Goal: Task Accomplishment & Management: Manage account settings

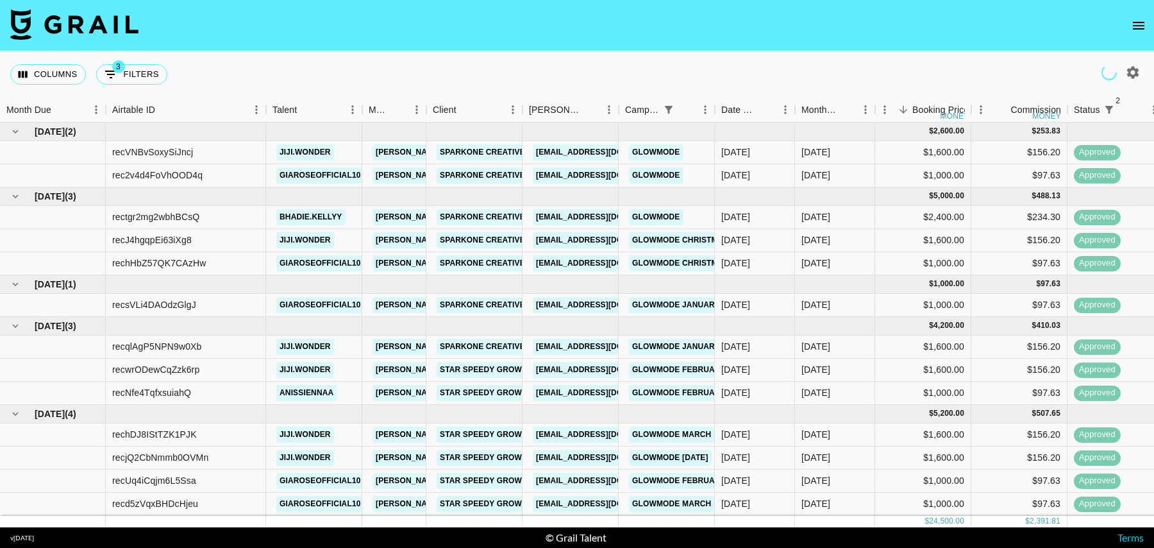
click at [140, 63] on div "Columns 3 Filters + Booking" at bounding box center [91, 74] width 162 height 46
click at [140, 67] on button "3 Filters" at bounding box center [131, 74] width 71 height 21
select select "status"
select select "isNotAnyOf"
select select "status"
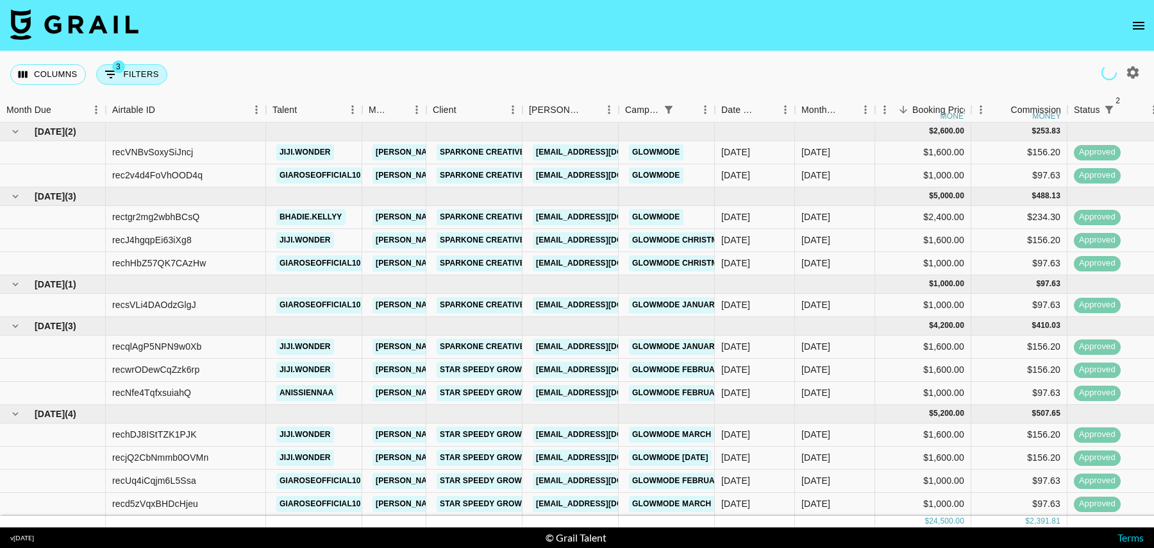
select select "isNotAnyOf"
select select "campaign"
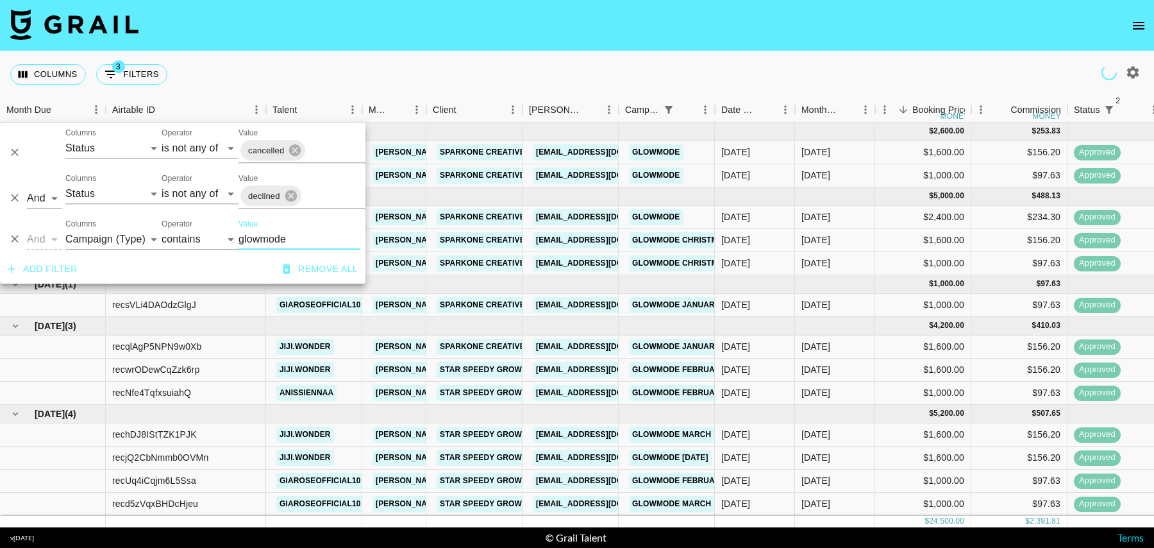
click at [231, 243] on div "And Or Columns Grail Platform ID Airtable ID Talent Manager Client Booker Campa…" at bounding box center [183, 234] width 366 height 41
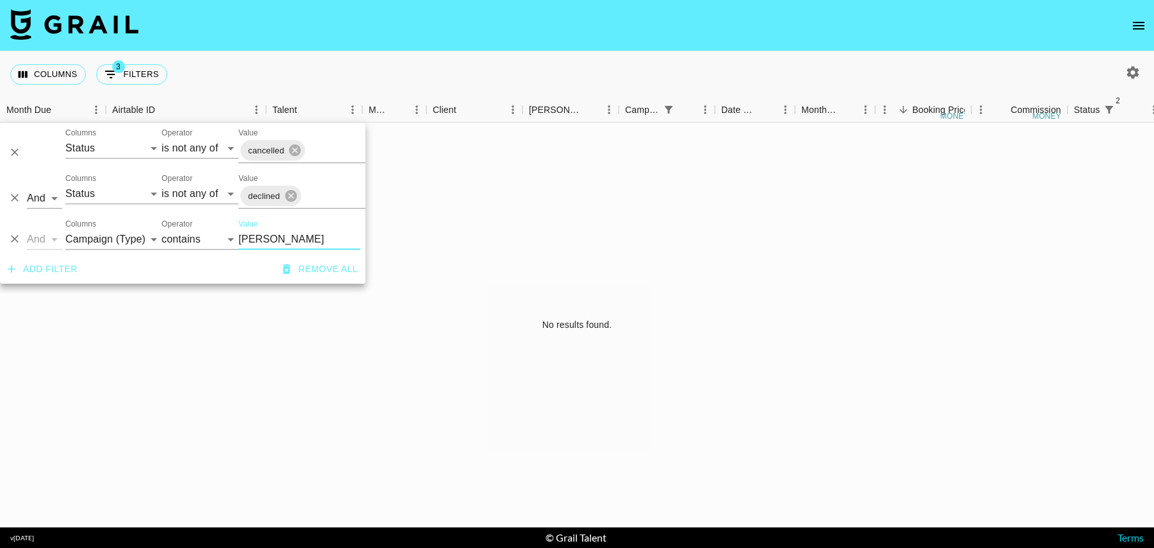
type input "jada"
click at [122, 236] on select "Grail Platform ID Airtable ID Talent Manager Client Booker Campaign (Type) Date…" at bounding box center [113, 239] width 96 height 21
select select "talentName"
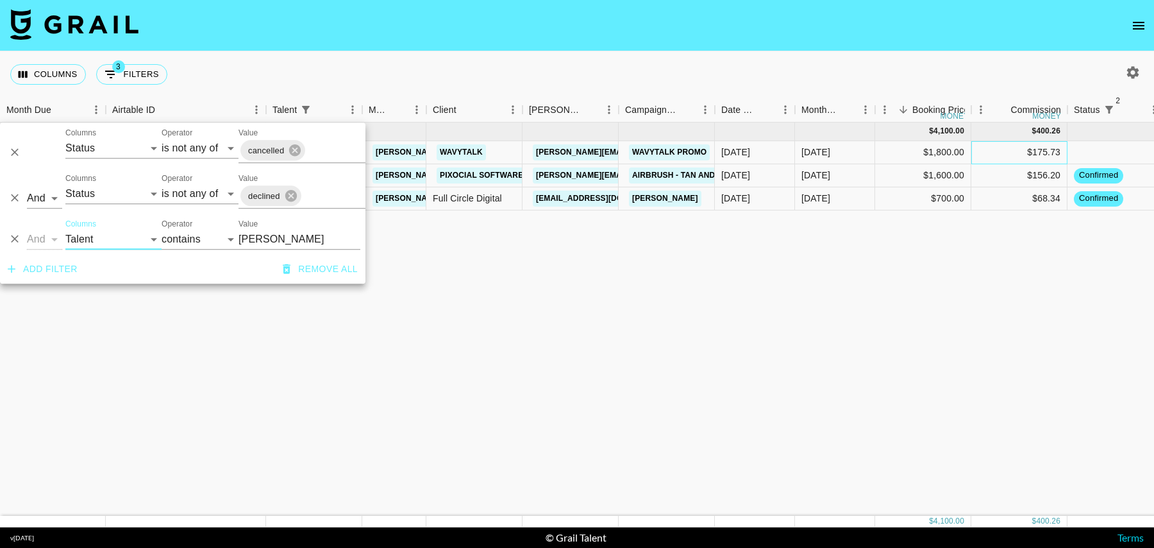
click at [991, 154] on div "$175.73" at bounding box center [1020, 152] width 96 height 23
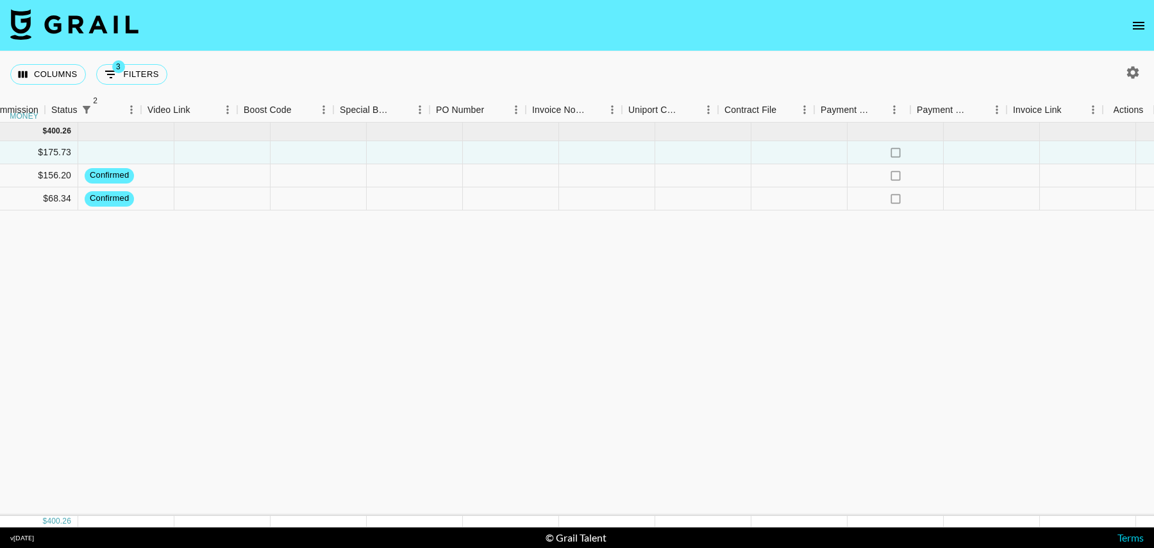
scroll to position [0, 1023]
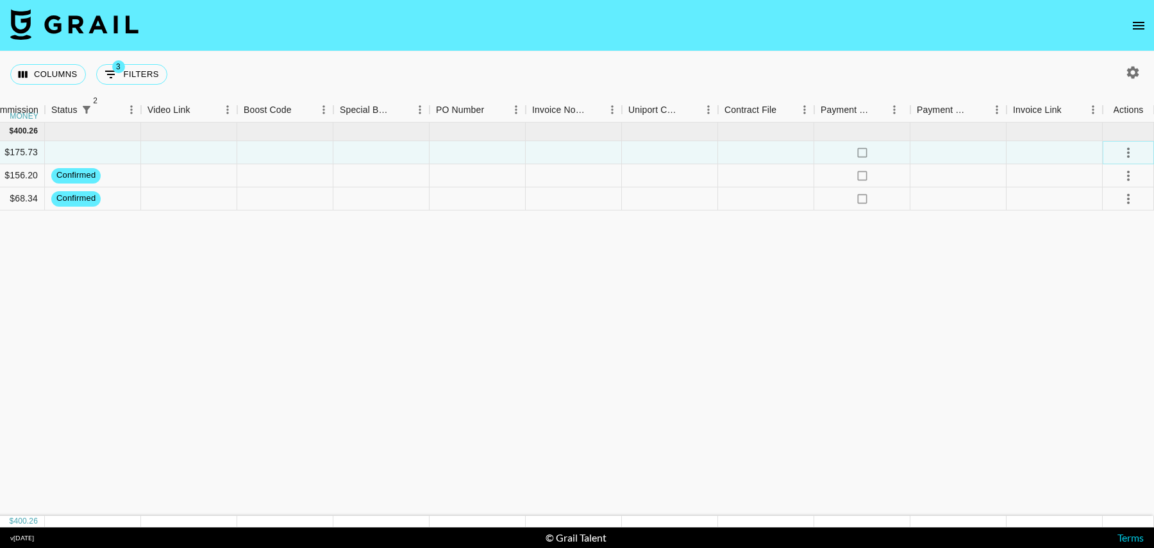
click at [1138, 151] on button "select merge strategy" at bounding box center [1129, 153] width 22 height 22
click at [1102, 180] on li "Confirm" at bounding box center [1112, 179] width 83 height 23
click at [1090, 159] on div at bounding box center [1055, 152] width 96 height 23
click at [1136, 83] on div at bounding box center [1133, 73] width 22 height 22
click at [1136, 78] on icon "button" at bounding box center [1132, 72] width 15 height 15
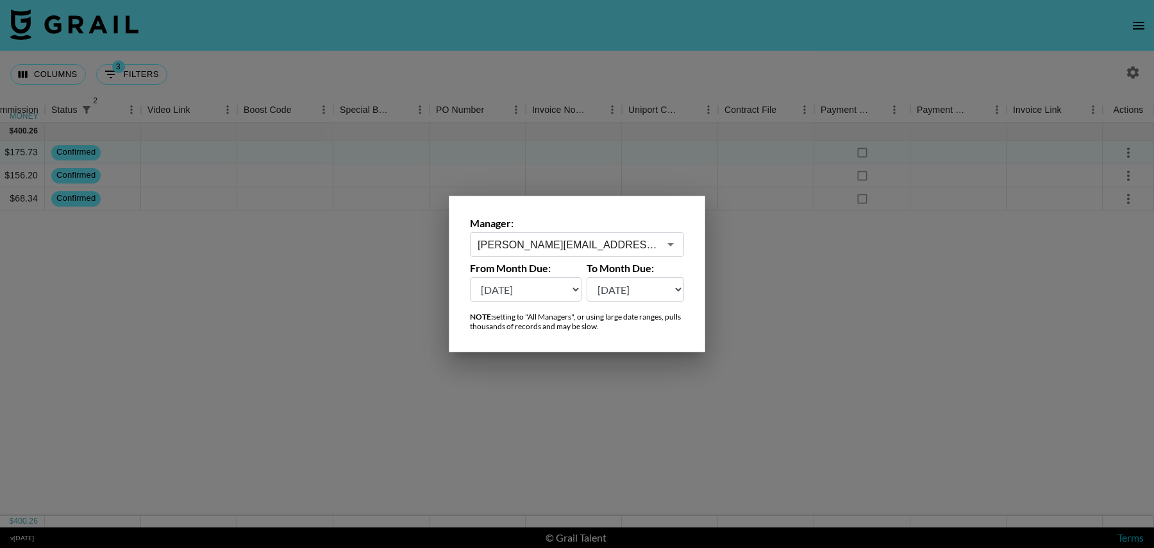
click at [549, 293] on select "Aug '26 Jul '26 Jun '26 May '26 Apr '26 Mar '26 Feb '26 Jan '26 Dec '25 Nov '25…" at bounding box center [526, 289] width 112 height 24
select select "Aug '25"
click at [575, 72] on div at bounding box center [577, 274] width 1154 height 548
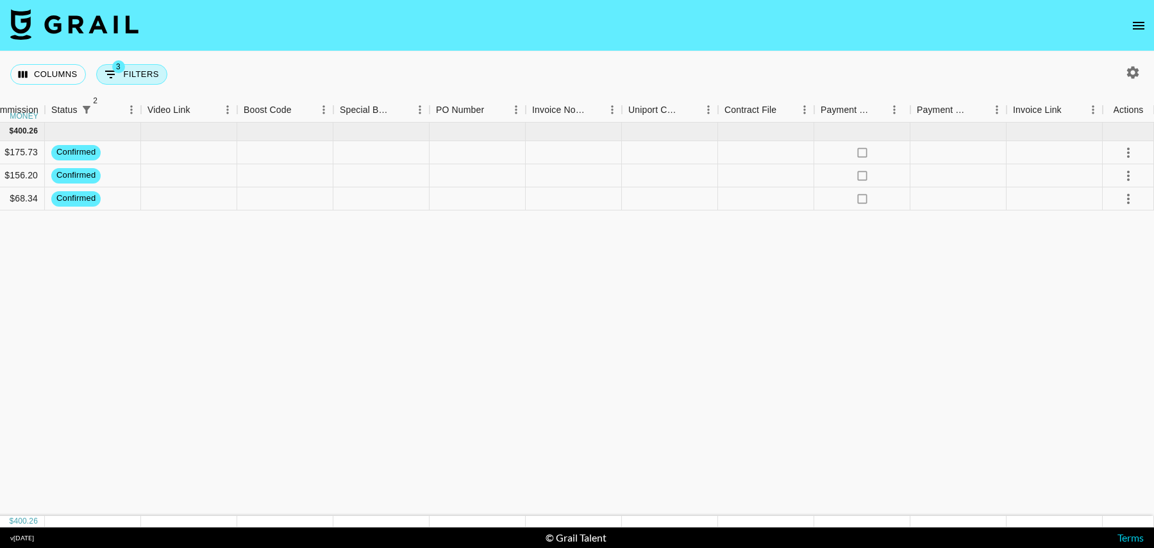
click at [146, 73] on button "3 Filters" at bounding box center [131, 74] width 71 height 21
select select "status"
select select "isNotAnyOf"
select select "status"
select select "isNotAnyOf"
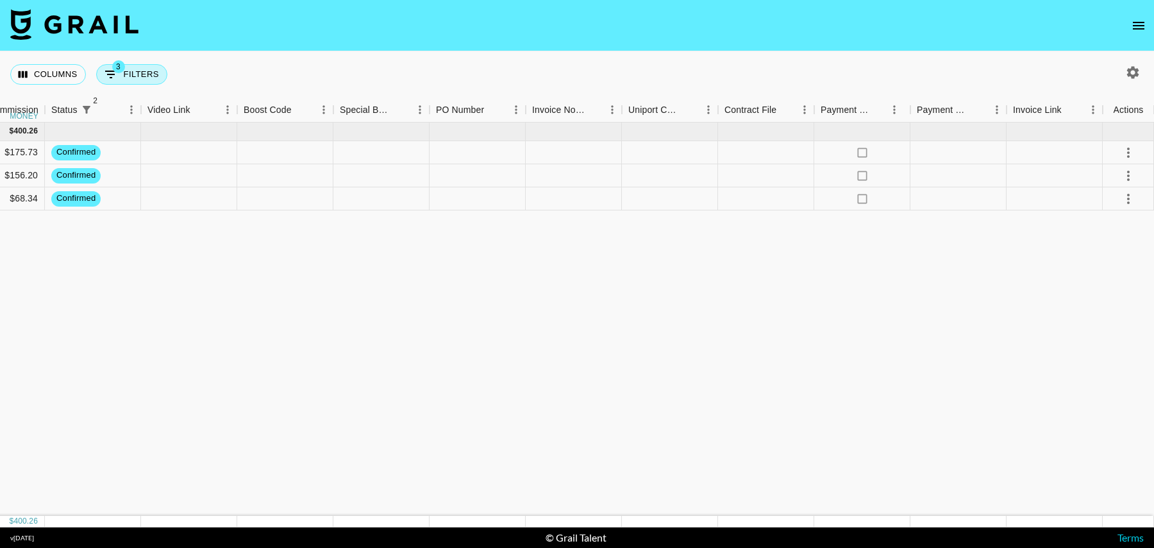
select select "talentName"
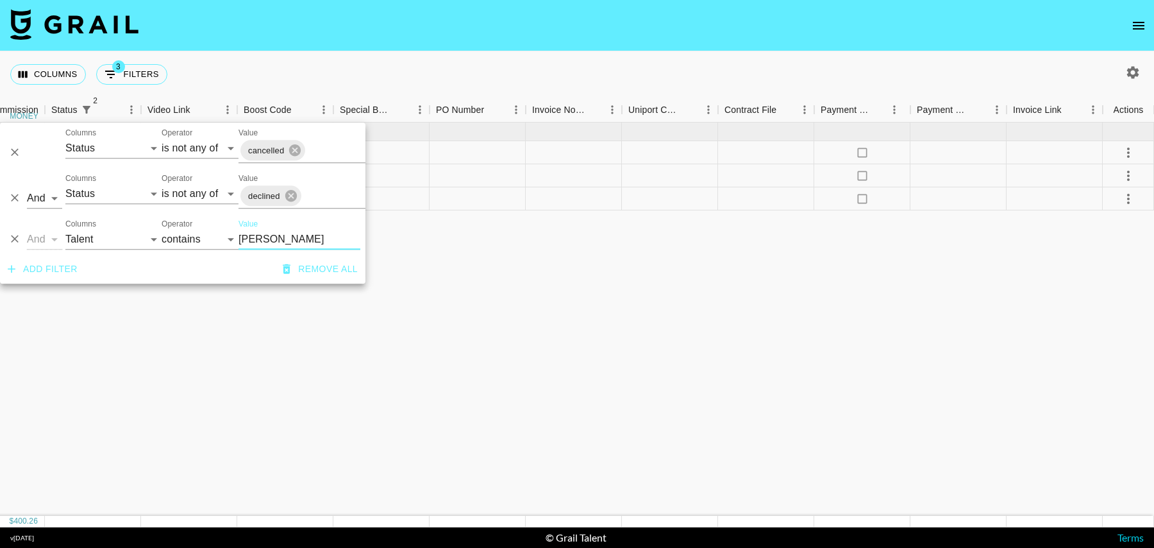
click at [15, 240] on icon "Delete" at bounding box center [15, 239] width 8 height 8
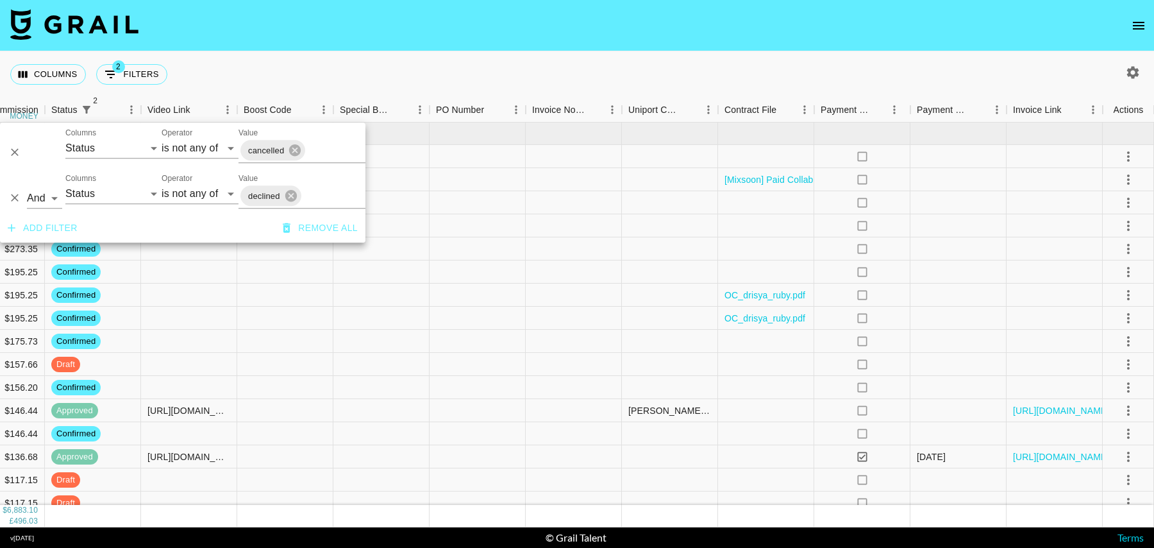
click at [335, 83] on div "Columns 2 Filters + Booking" at bounding box center [577, 74] width 1154 height 46
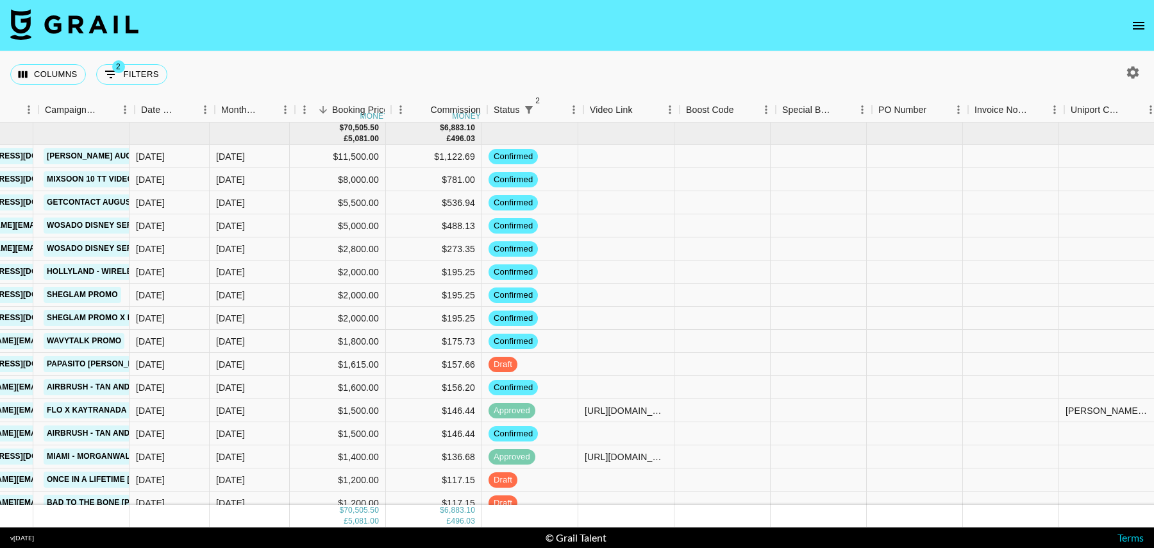
scroll to position [0, 569]
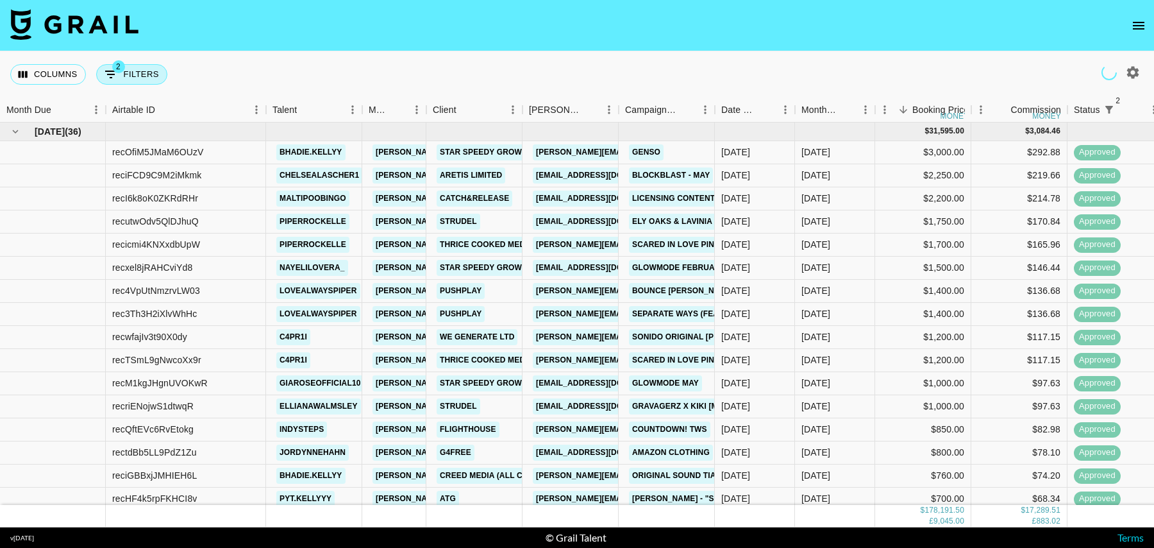
click at [133, 73] on button "2 Filters" at bounding box center [131, 74] width 71 height 21
select select "status"
select select "isNotAnyOf"
select select "status"
select select "isNotAnyOf"
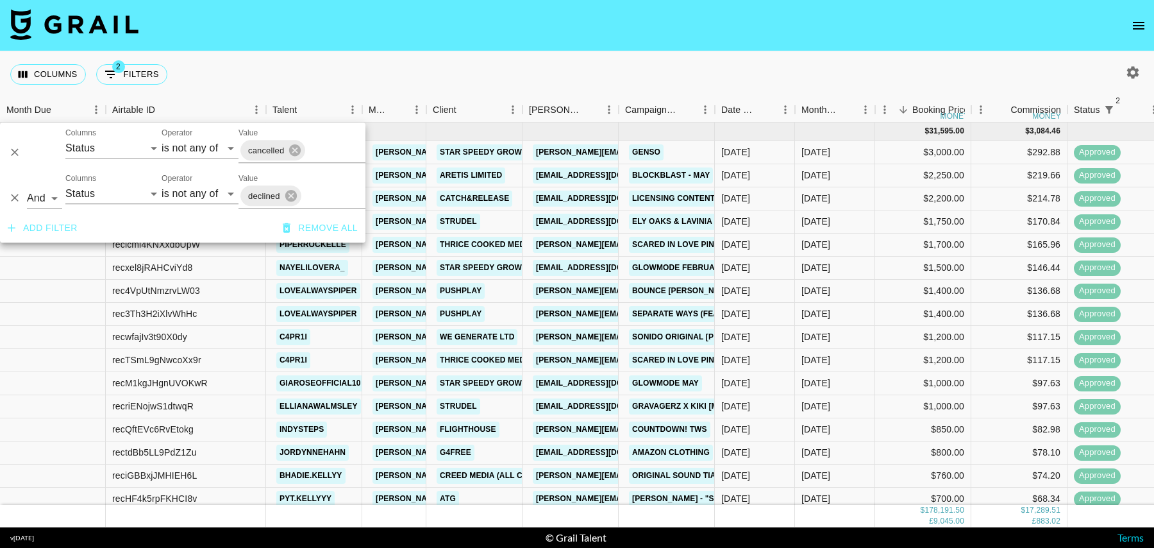
click at [46, 230] on button "Add filter" at bounding box center [43, 228] width 80 height 24
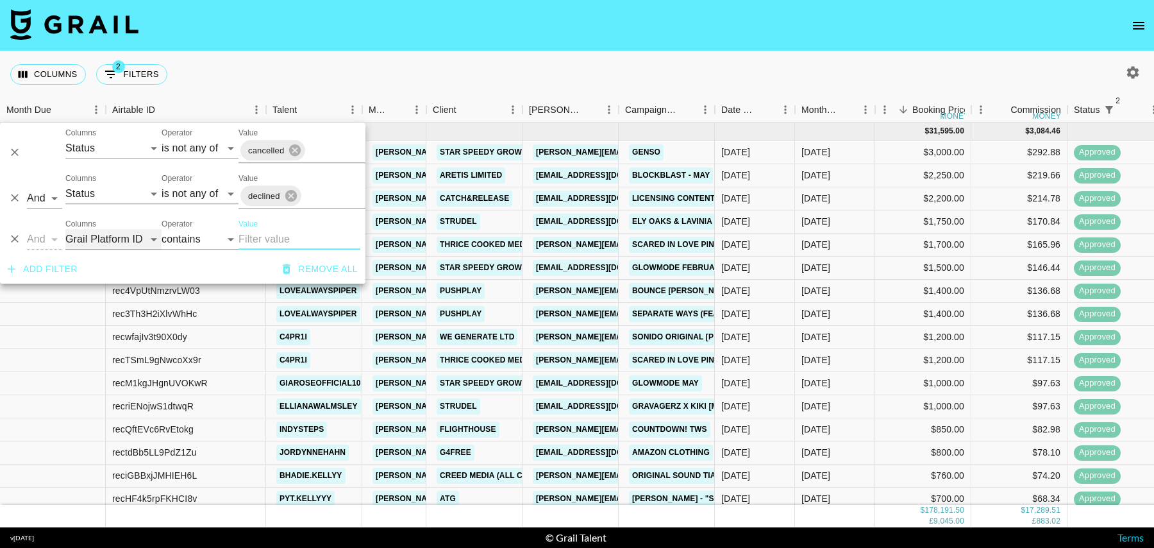
click at [139, 233] on select "Grail Platform ID Airtable ID Talent Manager Client Booker Campaign (Type) Date…" at bounding box center [113, 239] width 96 height 21
select select "talentName"
click at [260, 239] on input "Value" at bounding box center [300, 239] width 122 height 21
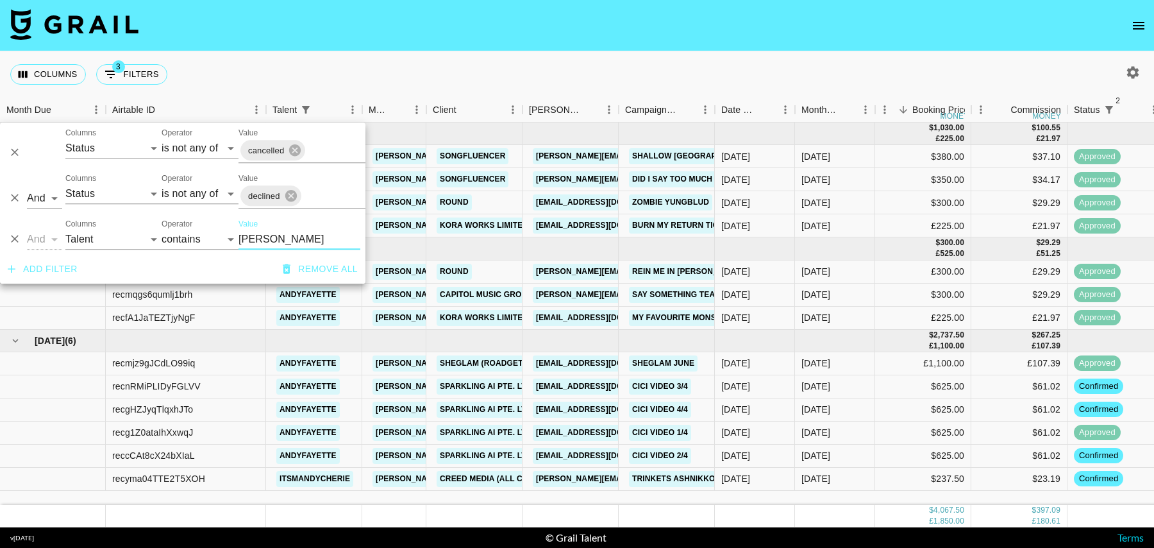
type input "andy"
click at [1146, 29] on icon "open drawer" at bounding box center [1138, 25] width 15 height 15
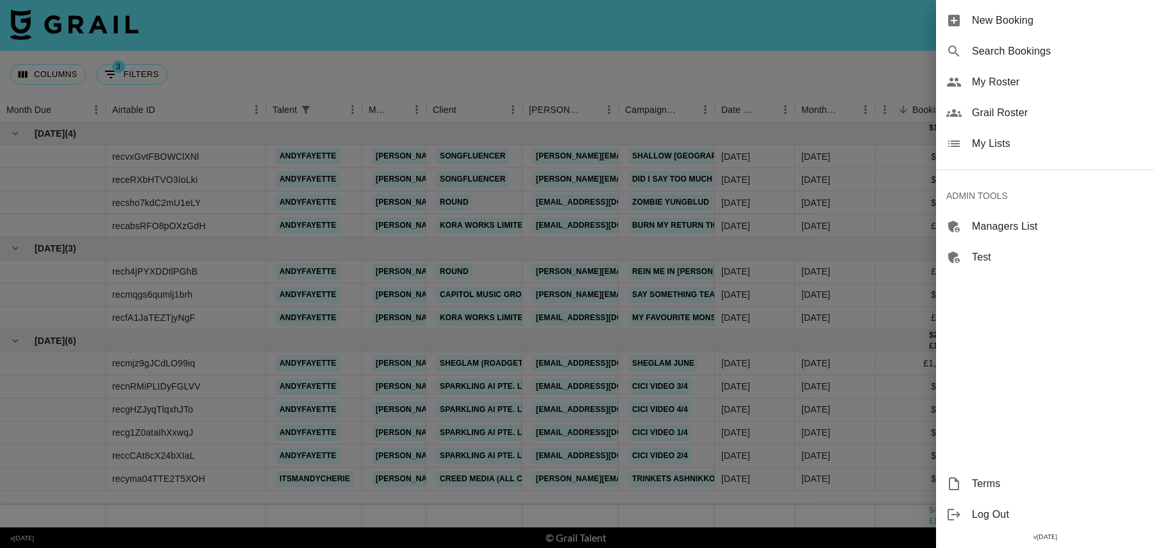
click at [1023, 90] on div "My Roster" at bounding box center [1045, 82] width 218 height 31
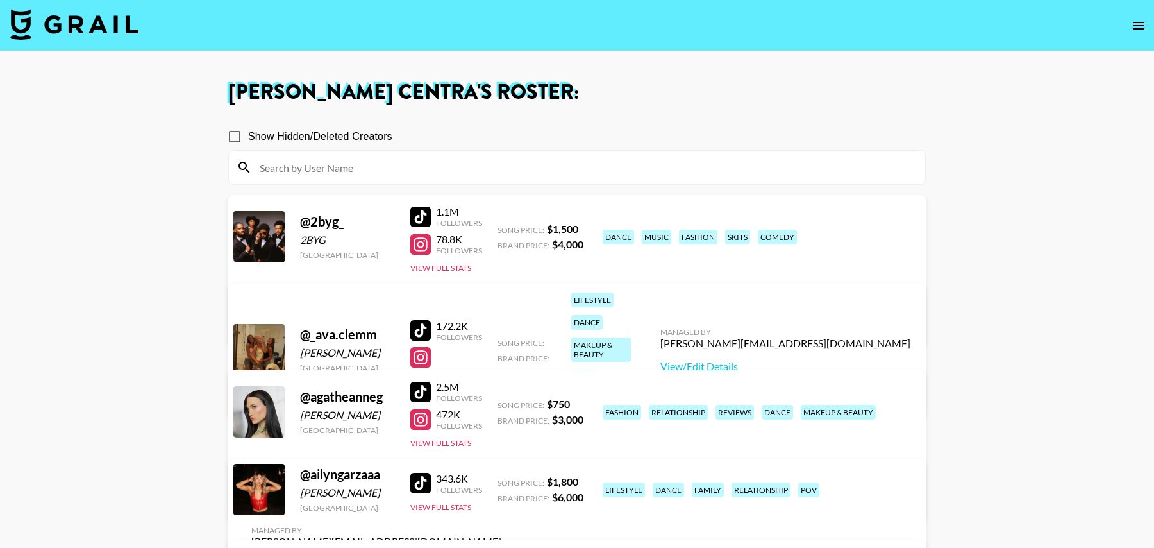
click at [405, 163] on input at bounding box center [585, 167] width 666 height 21
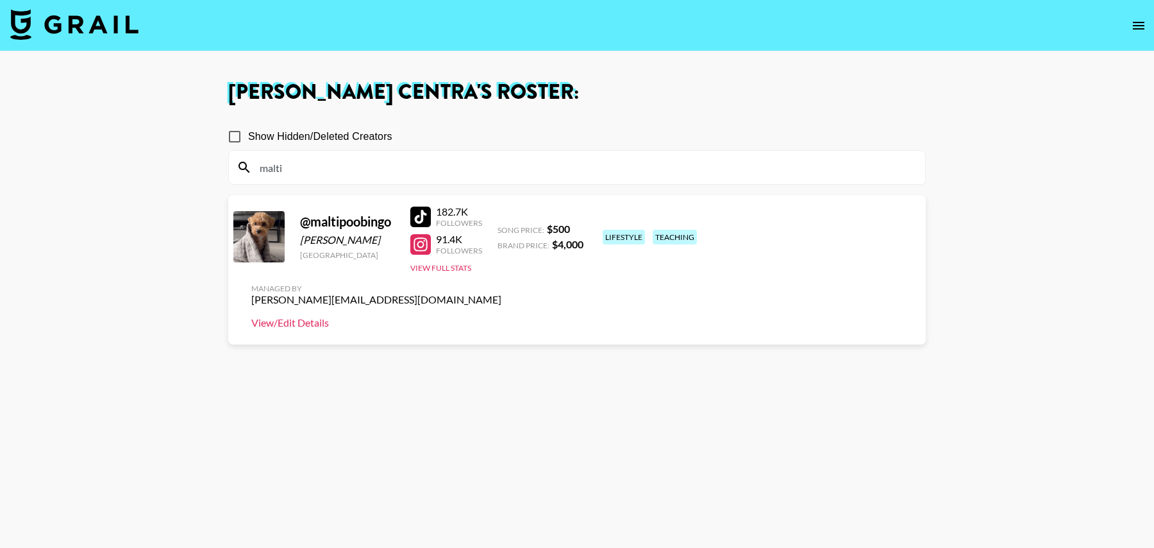
type input "malti"
click at [501, 316] on link "View/Edit Details" at bounding box center [376, 322] width 250 height 13
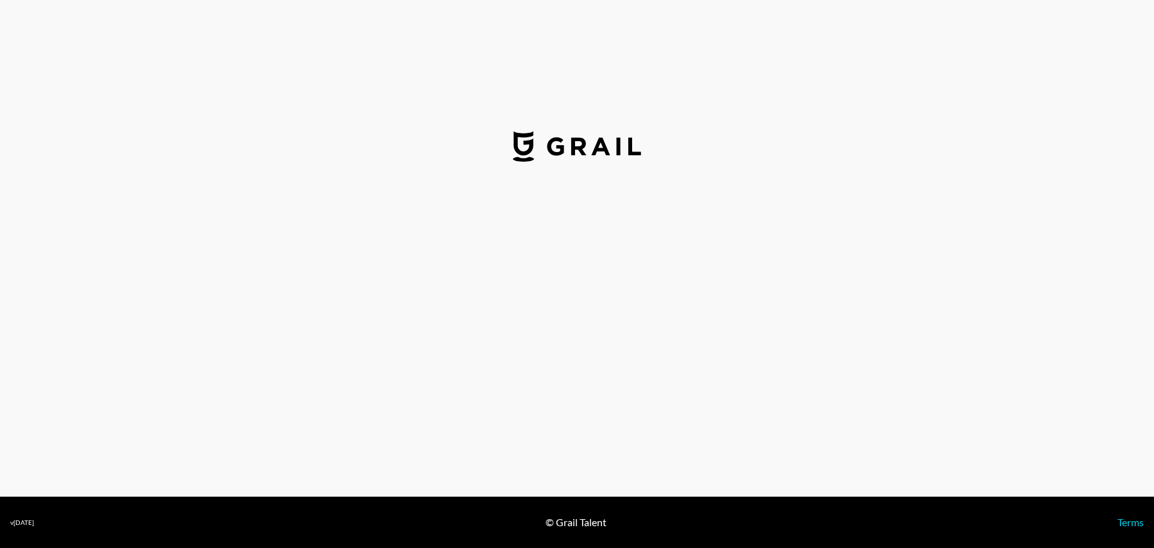
select select "USD"
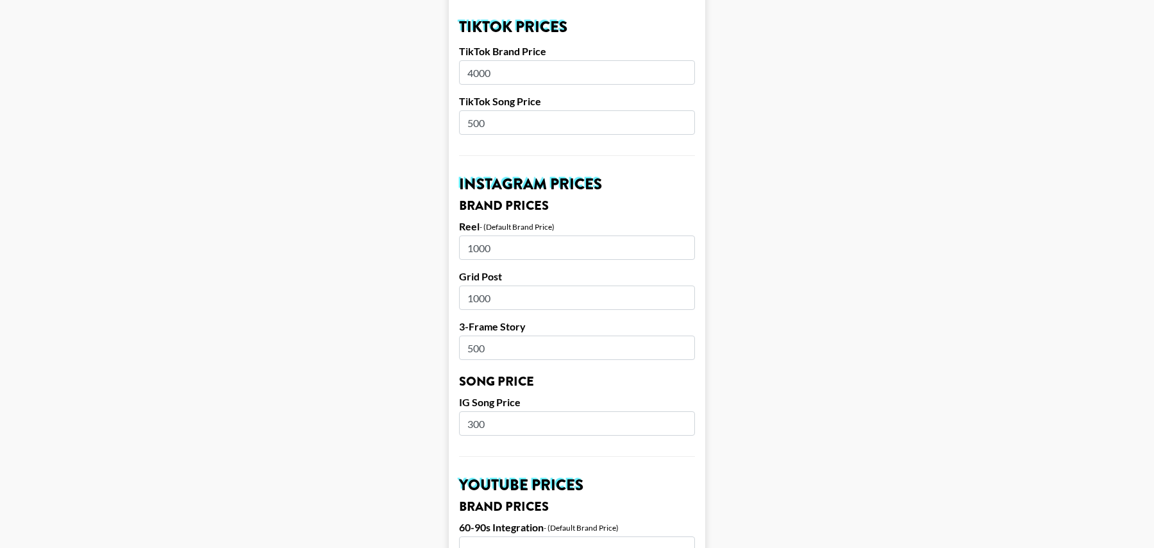
scroll to position [319, 0]
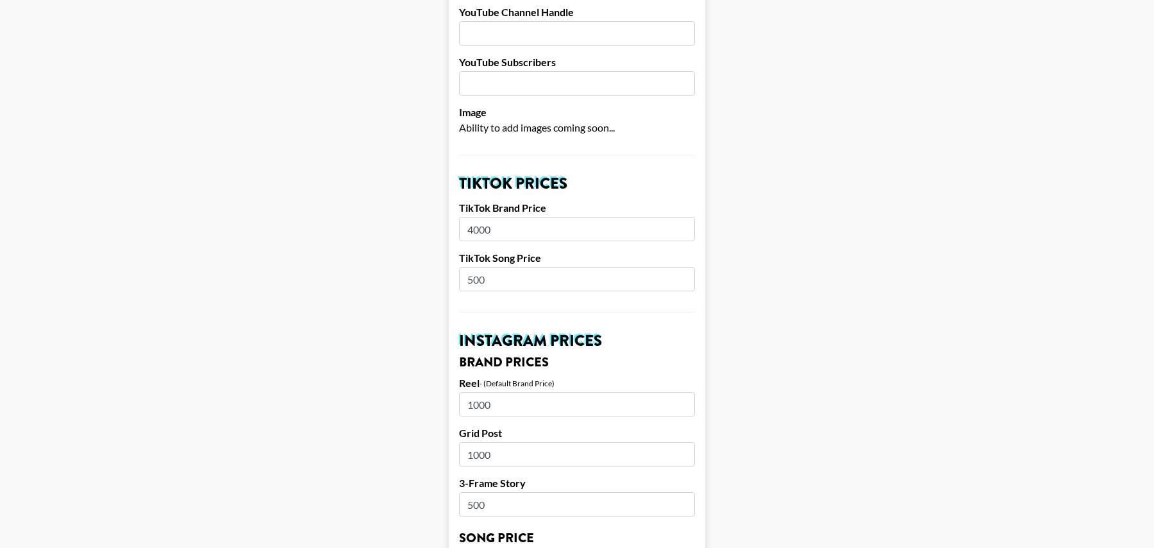
drag, startPoint x: 487, startPoint y: 257, endPoint x: 442, endPoint y: 257, distance: 44.9
type input "550"
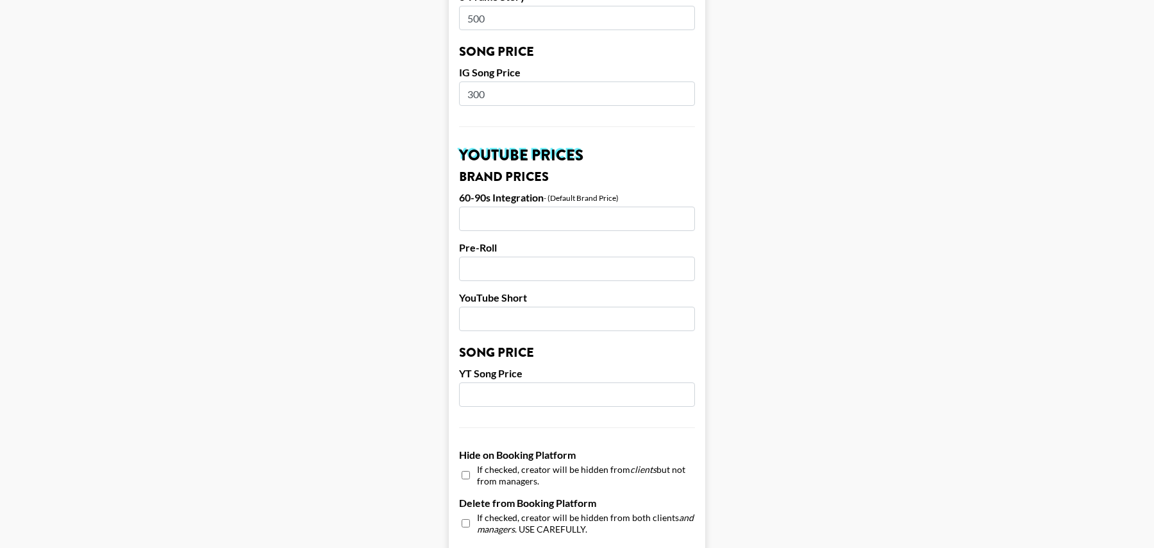
scroll to position [1190, 0]
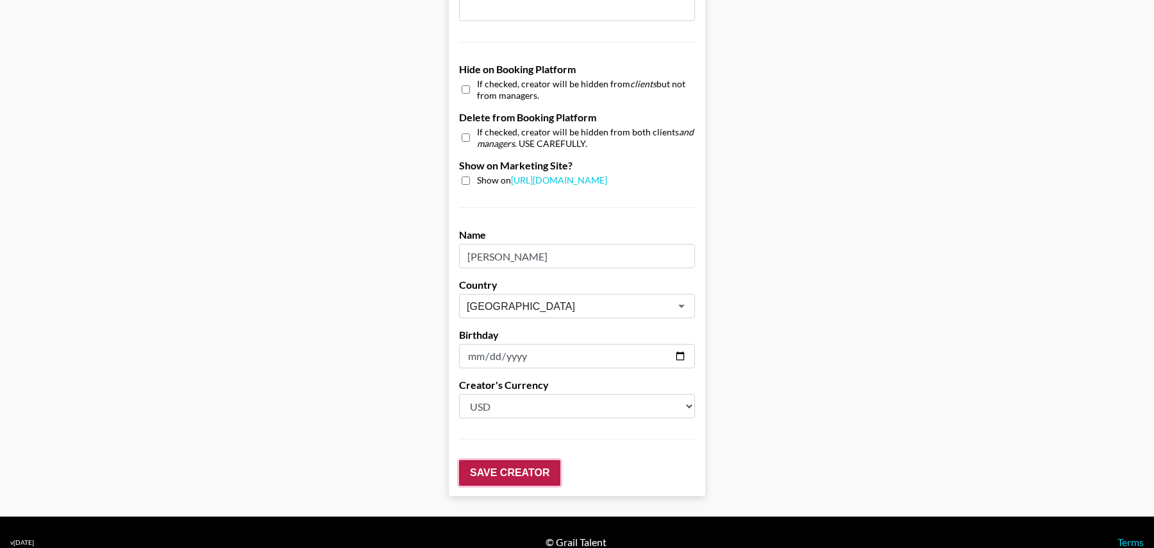
click at [520, 460] on input "Save Creator" at bounding box center [509, 473] width 101 height 26
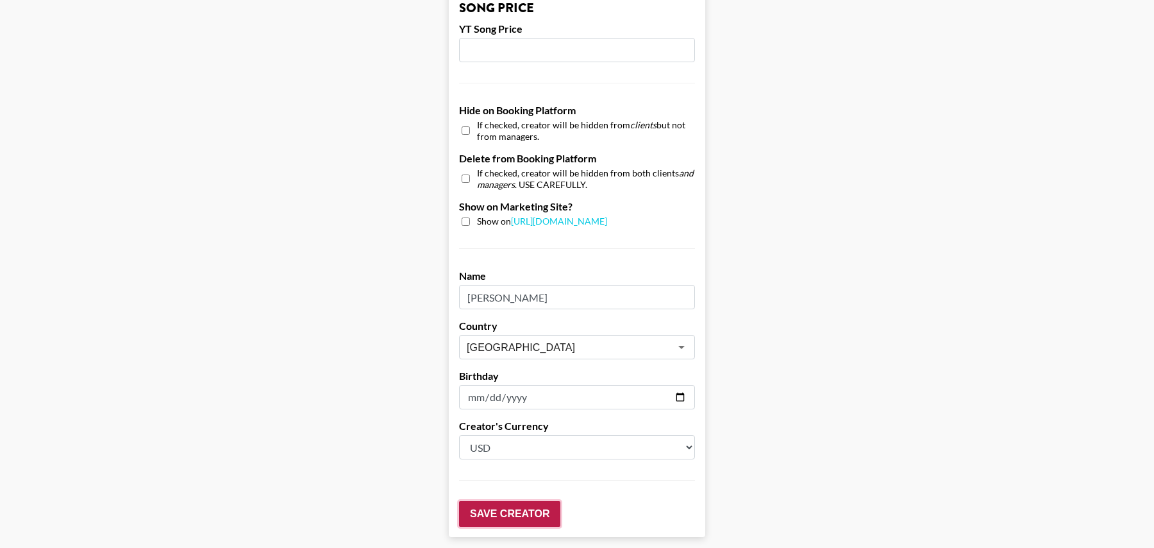
scroll to position [71, 0]
